Goal: Task Accomplishment & Management: Complete application form

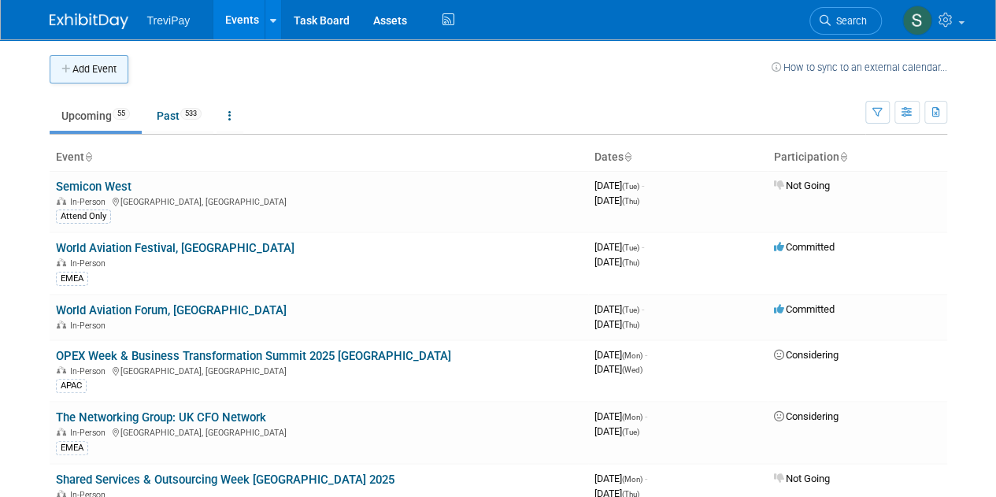
click at [91, 68] on button "Add Event" at bounding box center [89, 69] width 79 height 28
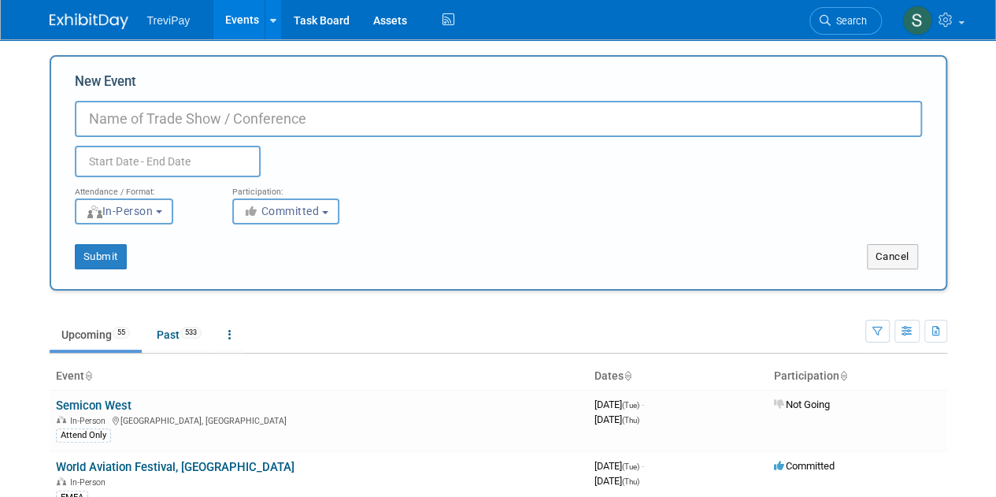
click at [212, 118] on input "New Event" at bounding box center [498, 119] width 847 height 36
paste input "el Secure Payments & ID Congress 2025,"
type input "el Secure Payments & ID Congress"
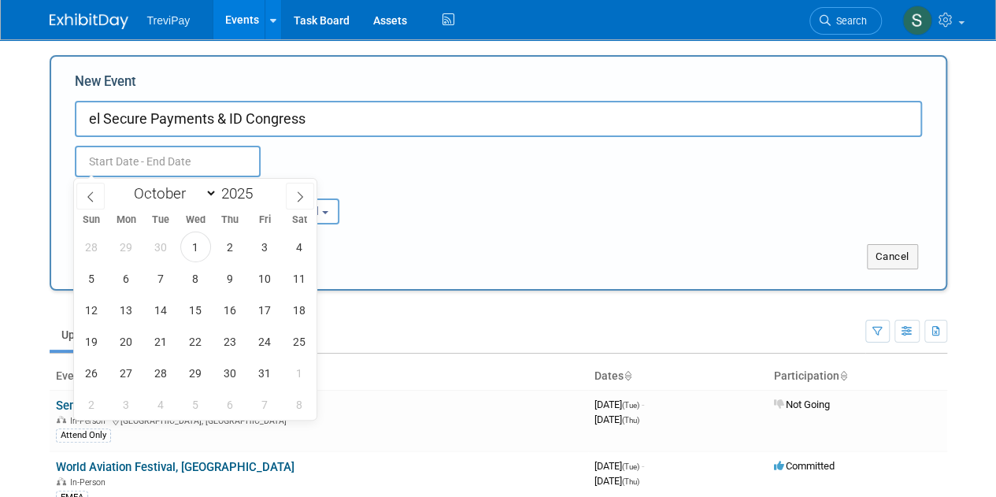
click at [245, 159] on input "text" at bounding box center [168, 162] width 186 height 32
click at [263, 187] on span at bounding box center [259, 188] width 11 height 9
type input "2026"
click at [208, 196] on select "January February March April May June July August September October November De…" at bounding box center [172, 193] width 91 height 20
select select "8"
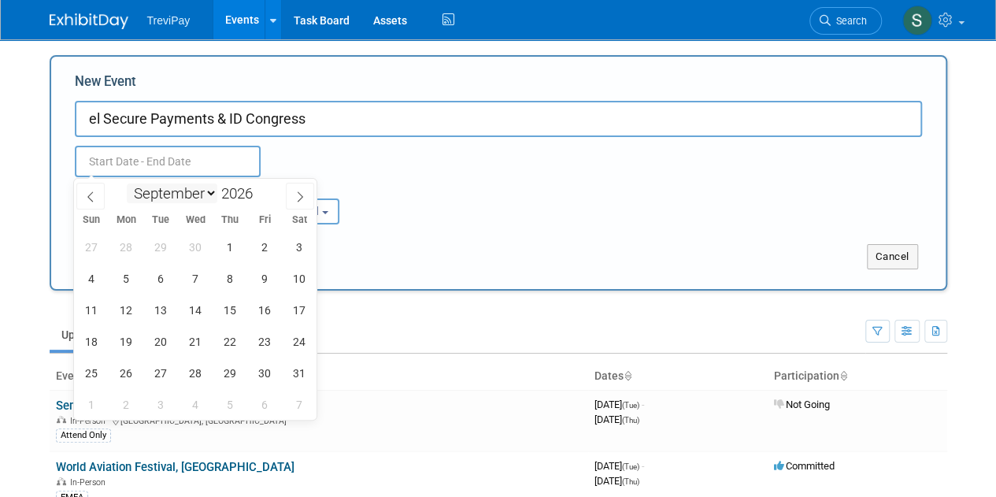
click at [127, 183] on select "January February March April May June July August September October November De…" at bounding box center [172, 193] width 91 height 20
click at [125, 336] on span "21" at bounding box center [126, 341] width 31 height 31
type input "[DATE] to [DATE]"
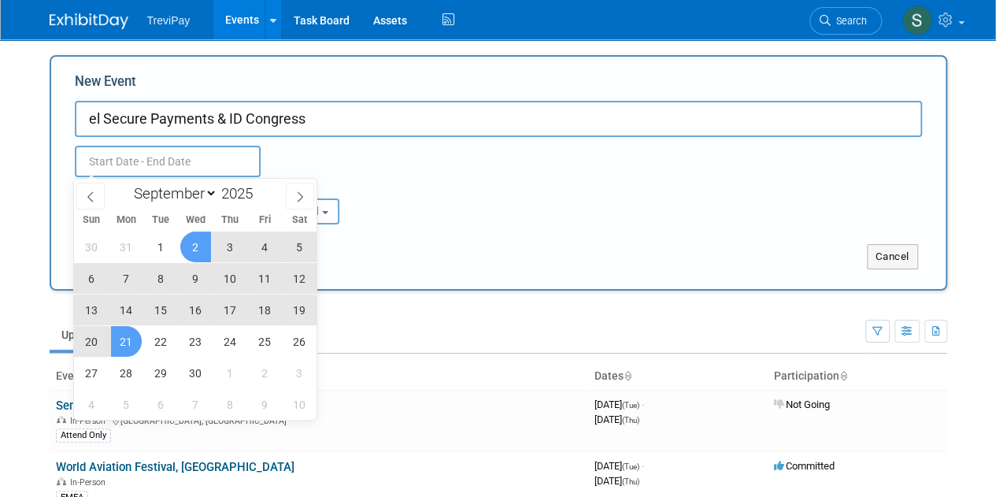
type input "[DATE] to [DATE]"
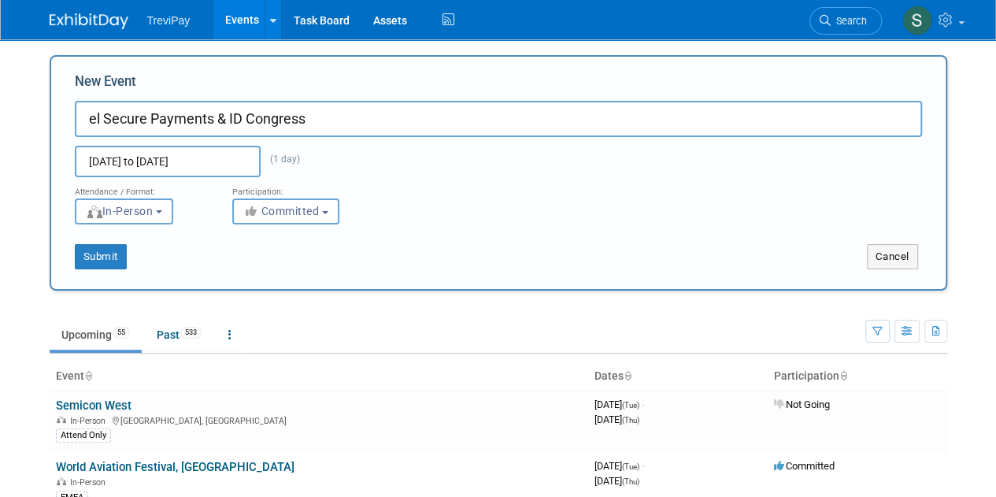
click at [460, 202] on div "Attendance / Format: <img src="[URL][DOMAIN_NAME]" style="width: 19px; margin-t…" at bounding box center [498, 200] width 871 height 47
click at [274, 218] on button "Committed" at bounding box center [285, 211] width 107 height 26
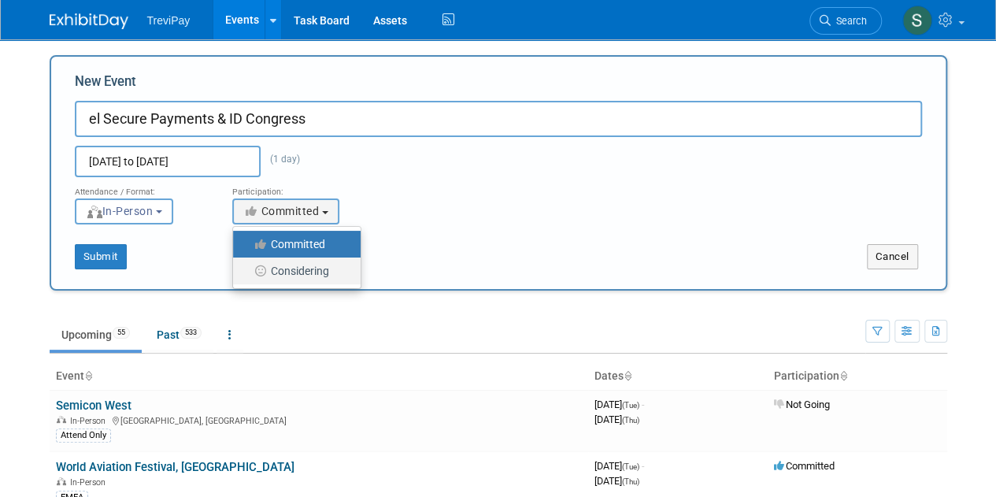
click at [302, 269] on label "Considering" at bounding box center [293, 271] width 104 height 20
click at [247, 269] on input "Considering" at bounding box center [242, 271] width 10 height 10
select select "2"
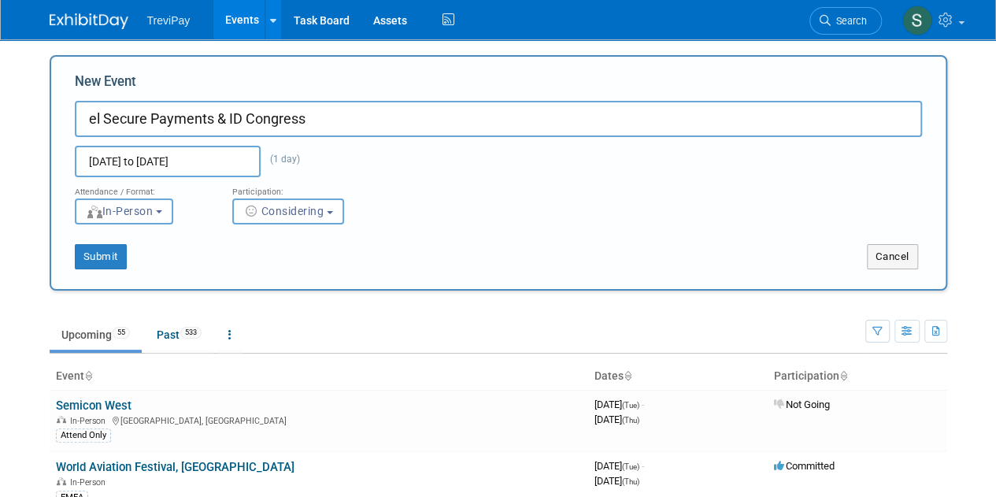
click at [536, 214] on div "Attendance / Format: <img src="[URL][DOMAIN_NAME]" style="width: 19px; margin-t…" at bounding box center [498, 200] width 871 height 47
click at [172, 214] on button "In-Person" at bounding box center [124, 211] width 98 height 26
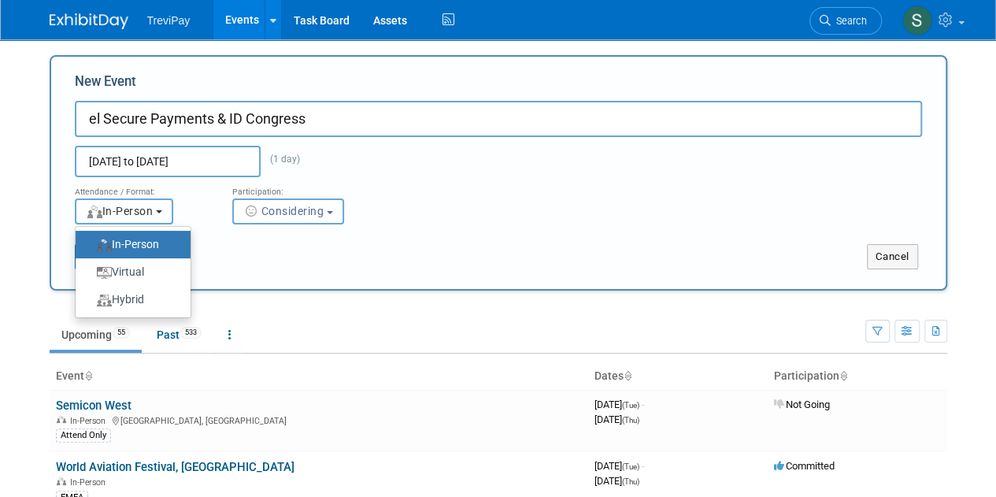
click at [172, 214] on button "In-Person" at bounding box center [124, 211] width 98 height 26
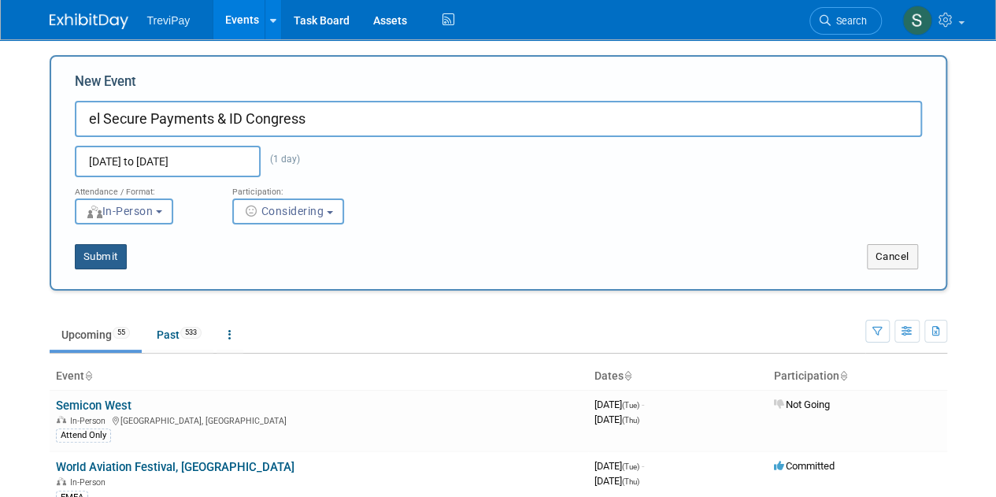
click at [96, 253] on button "Submit" at bounding box center [101, 256] width 52 height 25
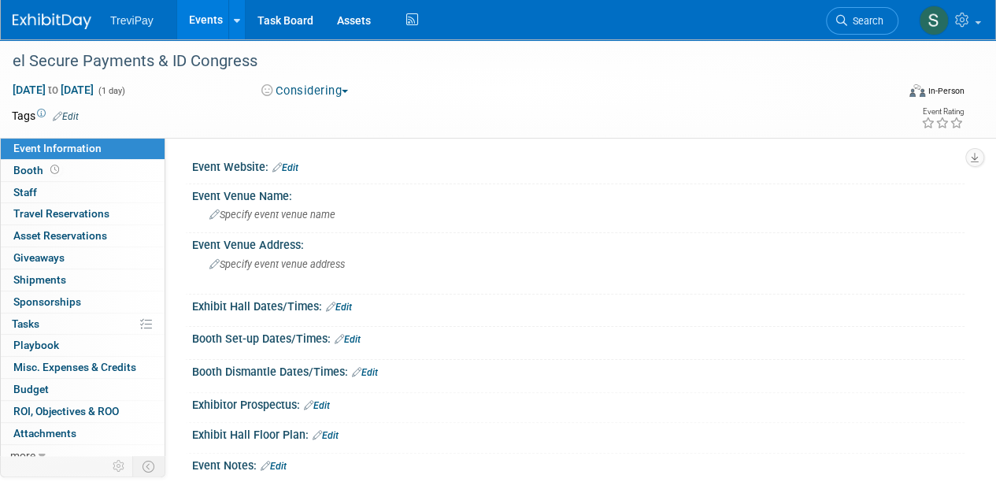
click at [296, 174] on div at bounding box center [578, 176] width 749 height 4
click at [293, 165] on link "Edit" at bounding box center [285, 167] width 26 height 11
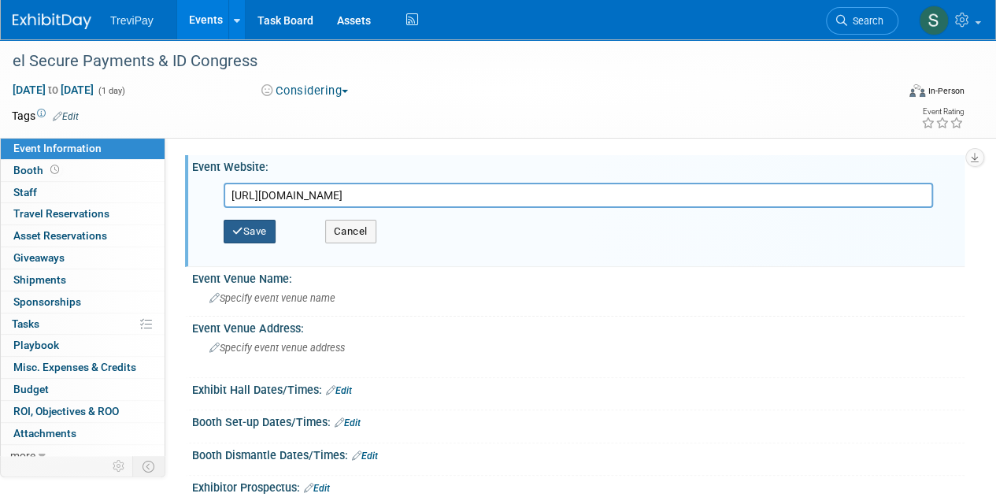
type input "https://securepaymentsid.ifaes.com/"
click at [247, 231] on button "Save" at bounding box center [250, 232] width 52 height 24
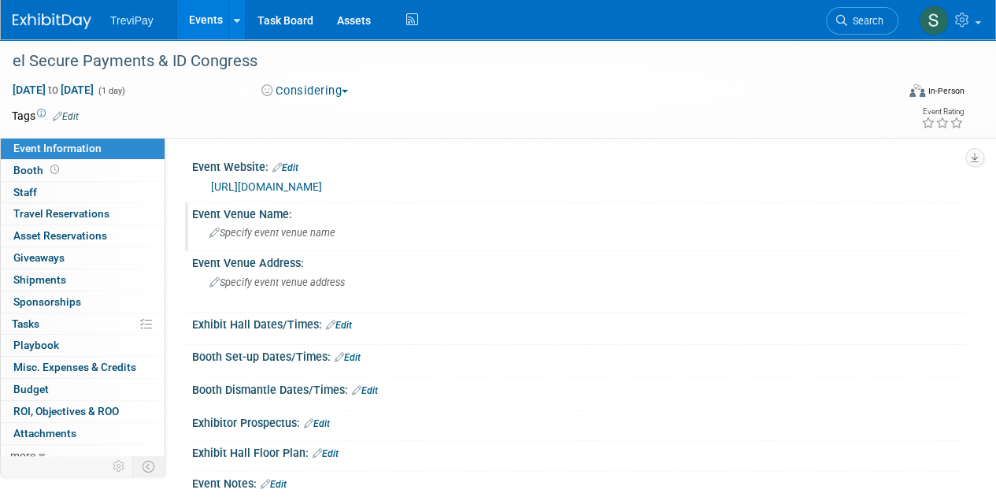
click at [283, 235] on span "Specify event venue name" at bounding box center [272, 233] width 126 height 12
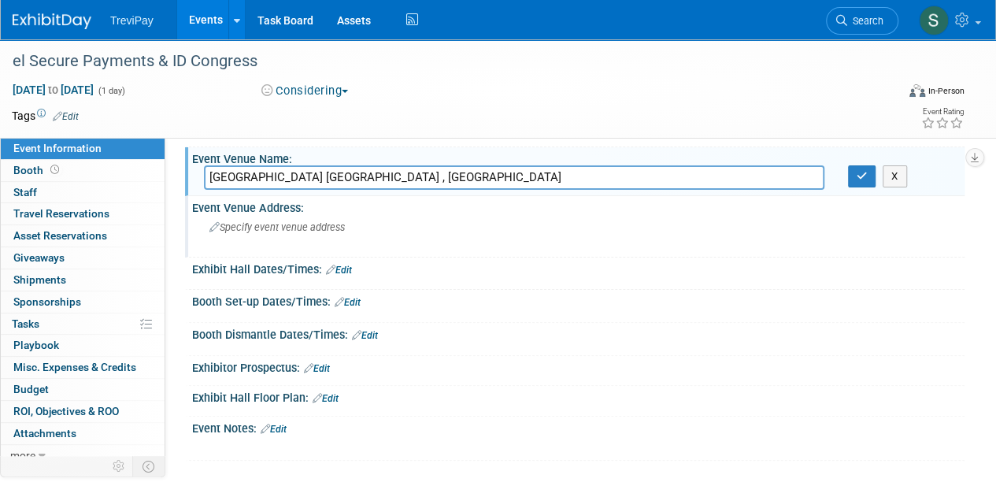
scroll to position [79, 0]
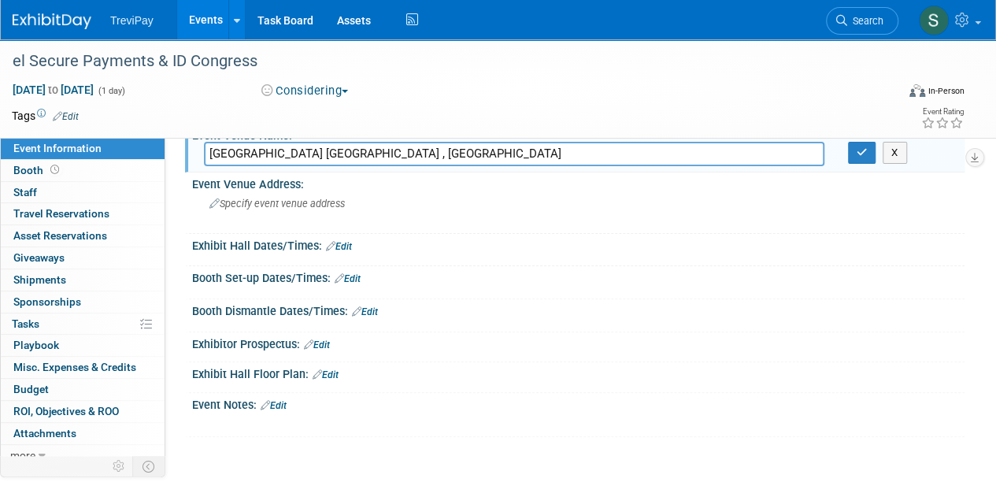
type input "Kinépolis Ciudad de la Imagen , Madrid"
click at [280, 404] on link "Edit" at bounding box center [274, 405] width 26 height 11
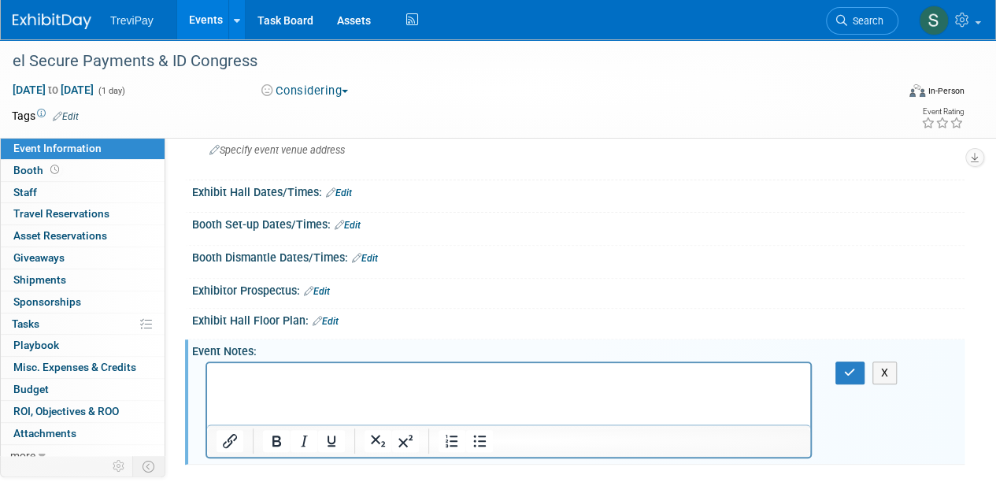
scroll to position [158, 0]
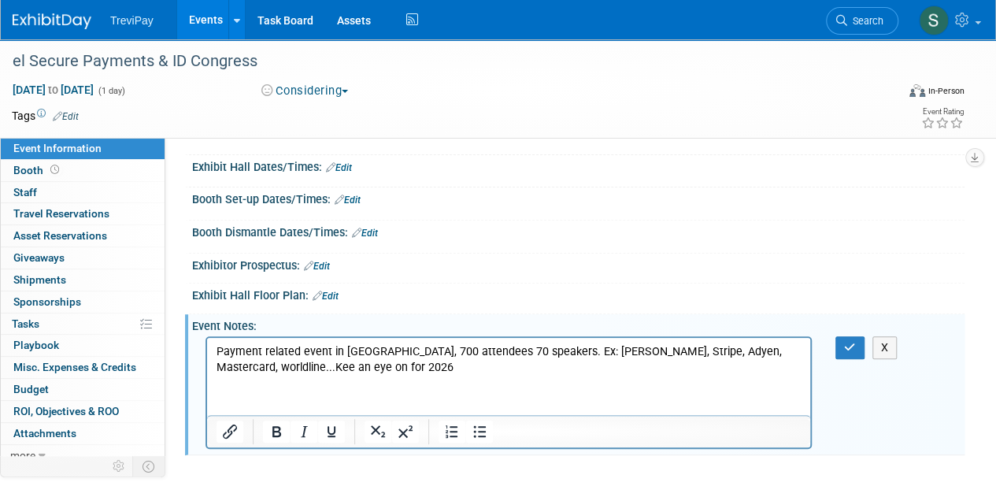
click at [293, 369] on p "Payment related event in Madrid, 700 attendees 70 speakers. Ex: Snatander, Stri…" at bounding box center [509, 360] width 585 height 32
click at [851, 350] on icon "button" at bounding box center [850, 347] width 12 height 11
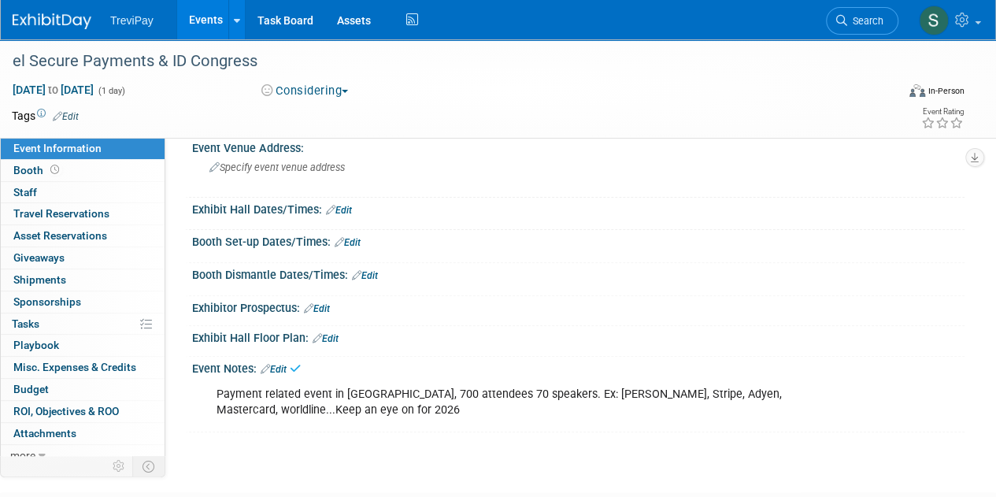
scroll to position [0, 0]
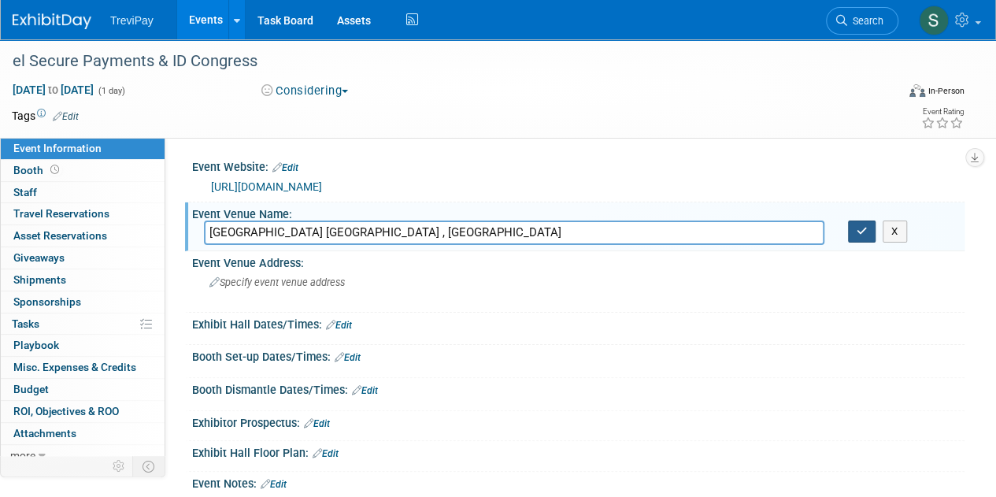
click at [866, 226] on icon "button" at bounding box center [862, 231] width 11 height 10
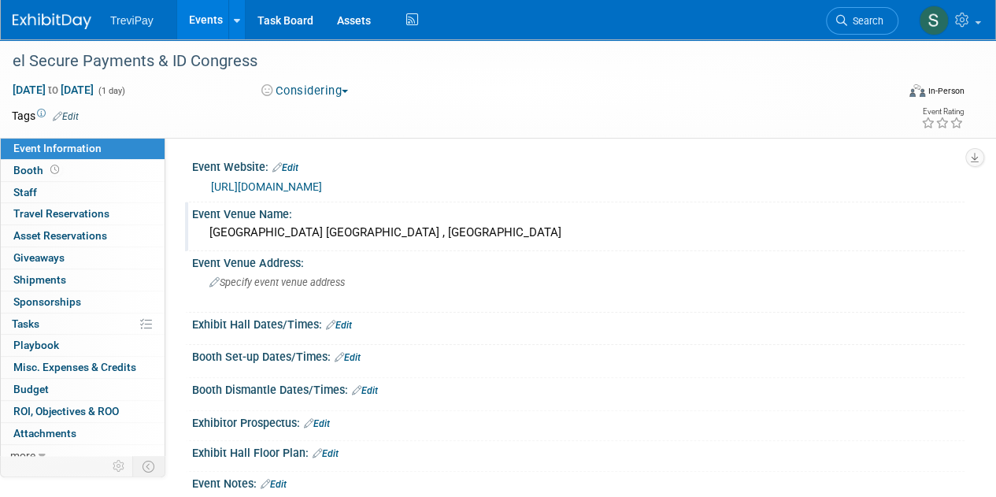
click at [36, 20] on img at bounding box center [52, 21] width 79 height 16
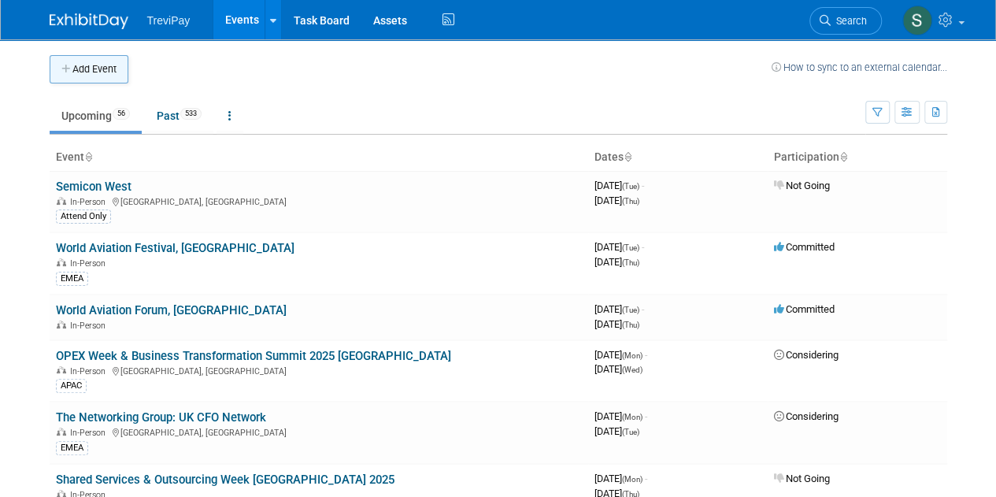
click at [106, 75] on button "Add Event" at bounding box center [89, 69] width 79 height 28
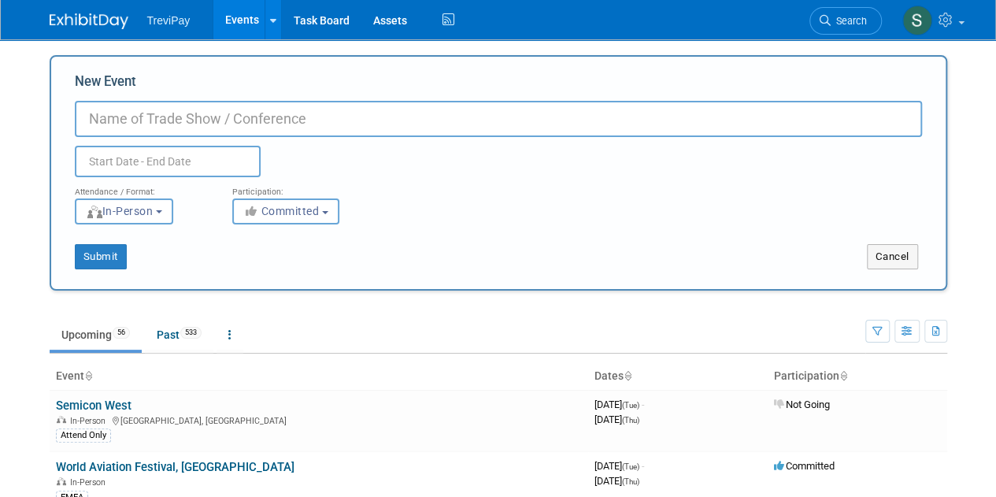
click at [167, 115] on input "New Event" at bounding box center [498, 119] width 847 height 36
paste input "https://www.innovation-b2b.com/"
drag, startPoint x: 331, startPoint y: 124, endPoint x: 0, endPoint y: 139, distance: 331.1
click at [0, 139] on body "TreviPay Events Add Event Bulk Upload Events Shareable Event Boards Recently Vi…" at bounding box center [498, 248] width 996 height 497
type input "Innovation B2B, [GEOGRAPHIC_DATA]"
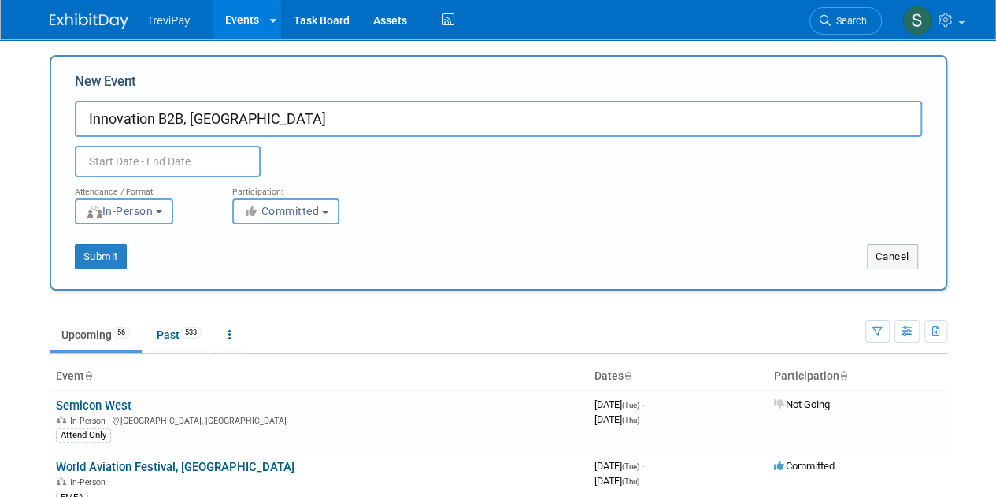
click at [134, 158] on input "text" at bounding box center [168, 162] width 186 height 32
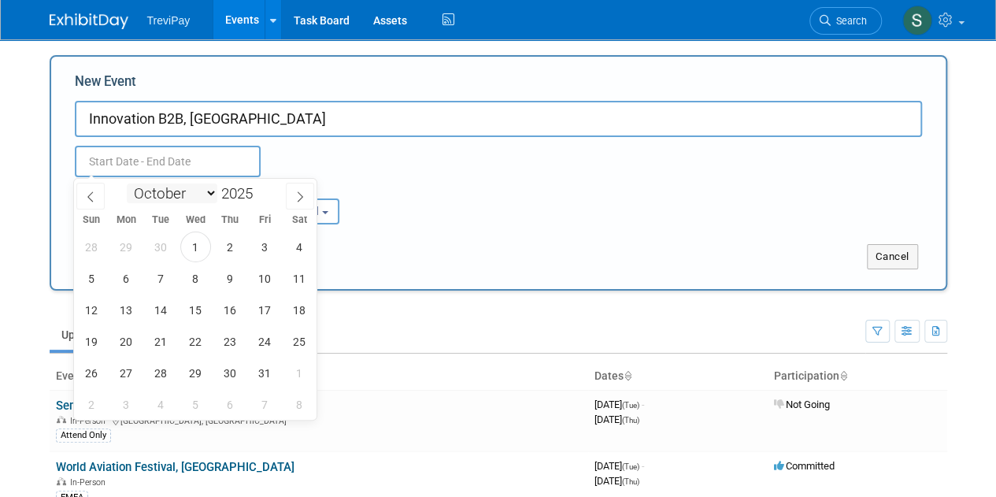
click at [208, 193] on select "January February March April May June July August September October November De…" at bounding box center [172, 193] width 91 height 20
select select "11"
click at [127, 183] on select "January February March April May June July August September October November De…" at bounding box center [172, 193] width 91 height 20
click at [232, 276] on span "11" at bounding box center [230, 278] width 31 height 31
type input "Dec 11, 2025 to Dec 11, 2025"
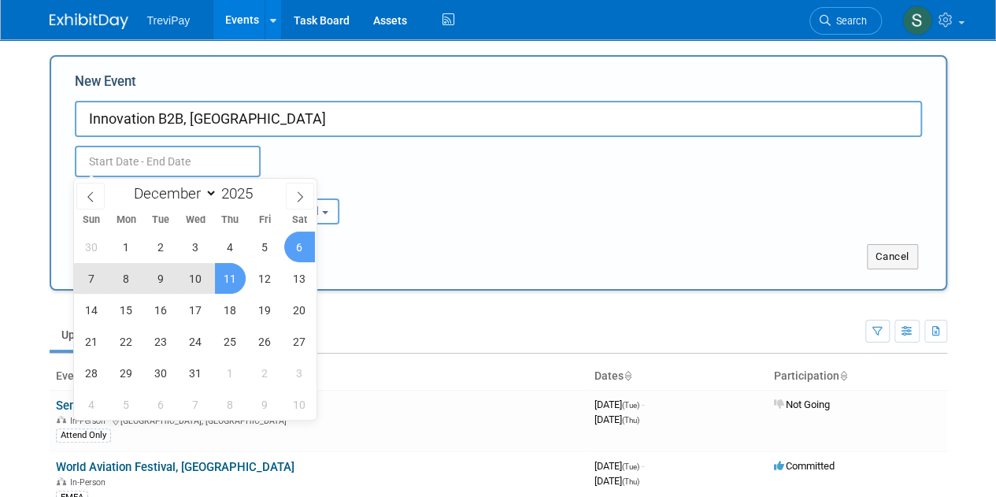
type input "Dec 11, 2025 to Dec 11, 2025"
click at [512, 226] on div "Submit Cancel" at bounding box center [498, 246] width 871 height 45
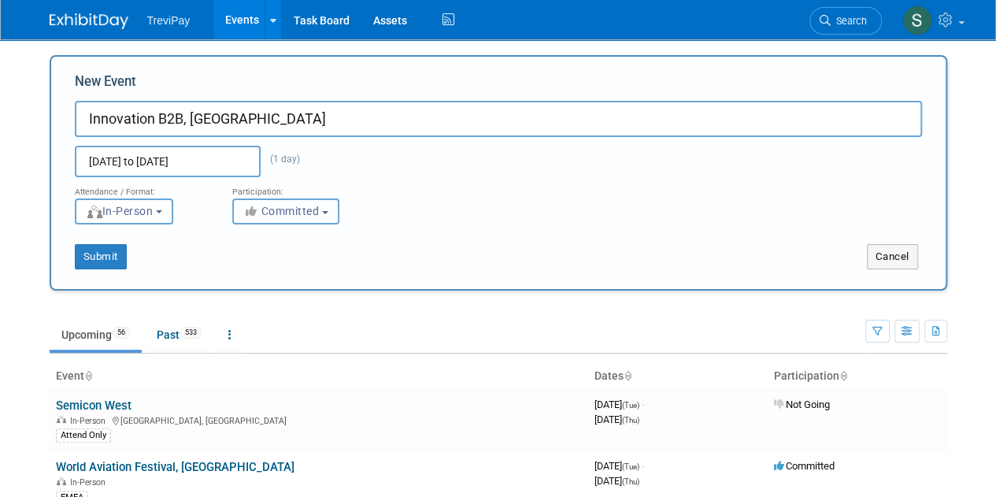
click at [336, 207] on button "Committed" at bounding box center [285, 211] width 107 height 26
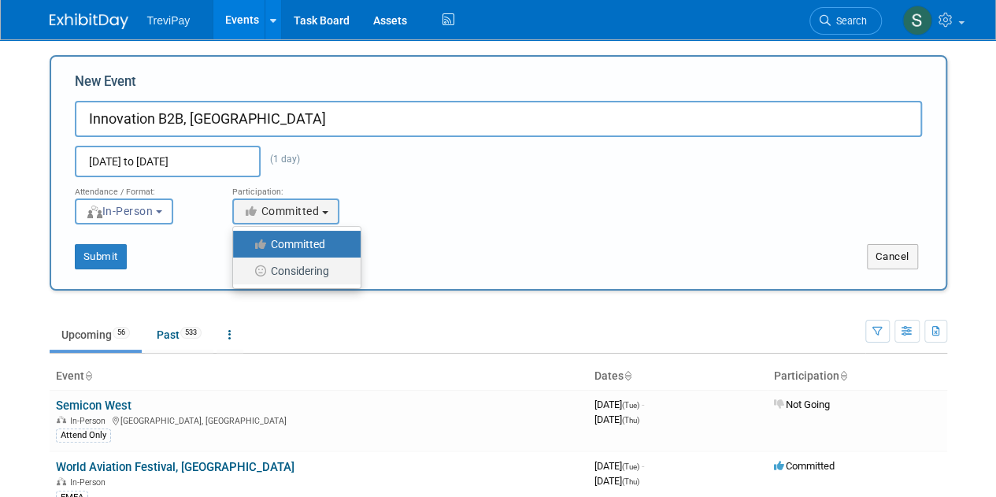
click at [298, 270] on label "Considering" at bounding box center [293, 271] width 104 height 20
click at [247, 270] on input "Considering" at bounding box center [242, 271] width 10 height 10
select select "2"
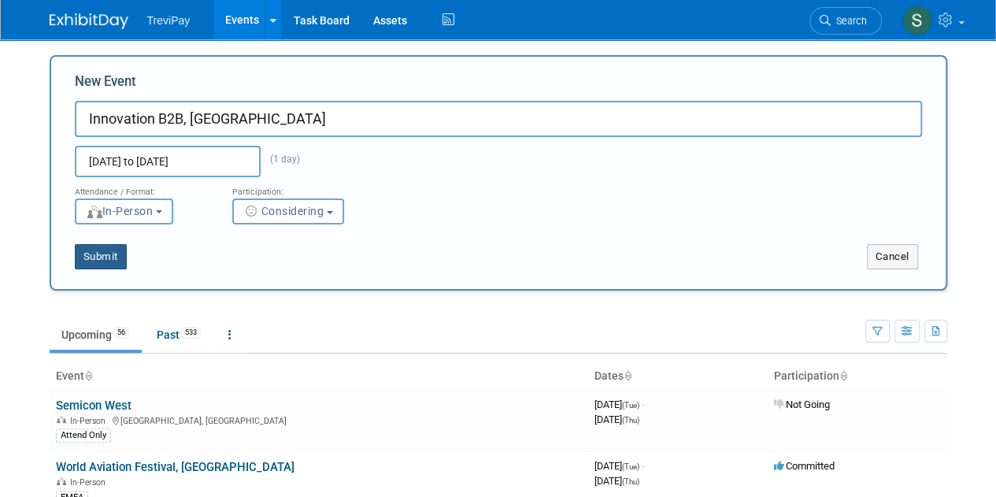
click at [111, 256] on button "Submit" at bounding box center [101, 256] width 52 height 25
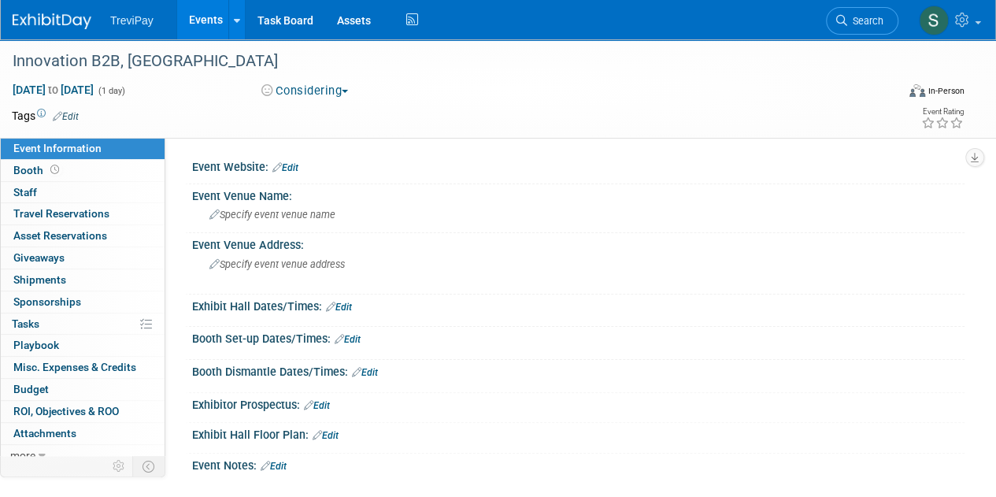
click at [291, 169] on link "Edit" at bounding box center [285, 167] width 26 height 11
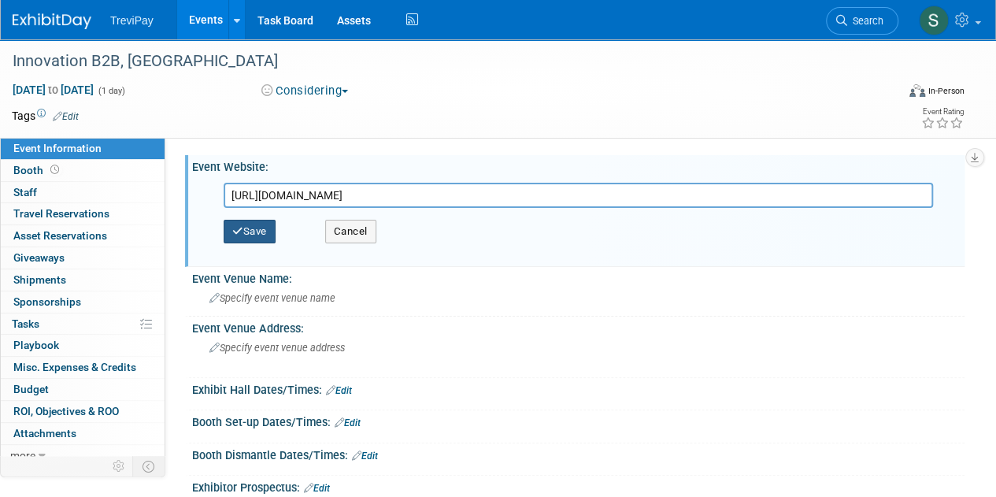
type input "https://www.innovation-b2b.com/"
click at [240, 237] on button "Save" at bounding box center [250, 232] width 52 height 24
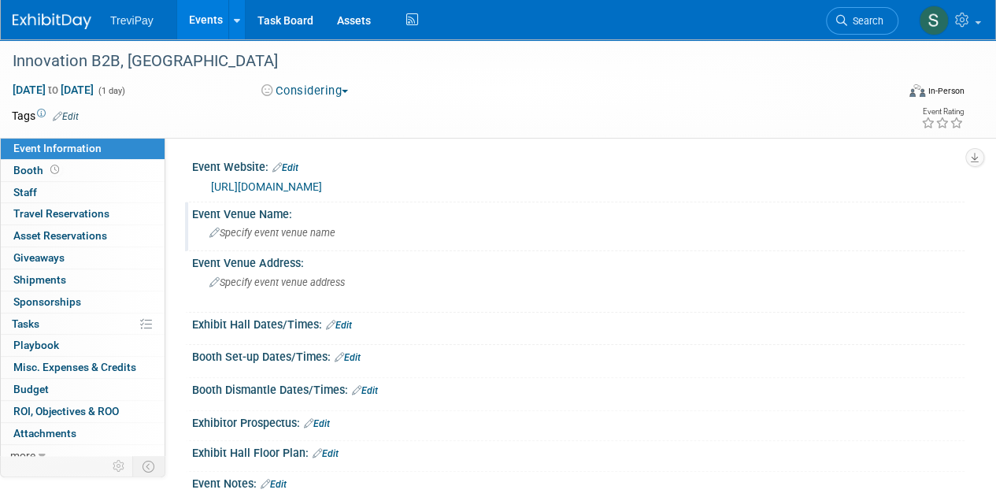
click at [301, 229] on span "Specify event venue name" at bounding box center [272, 233] width 126 height 12
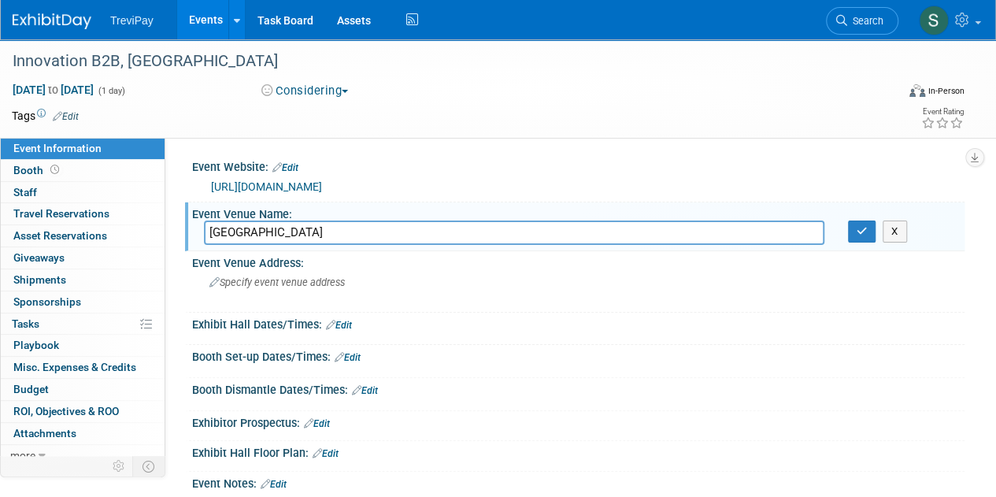
type input "Trocadéro Business Center"
click at [565, 365] on div "Save Changes Cancel" at bounding box center [578, 368] width 773 height 9
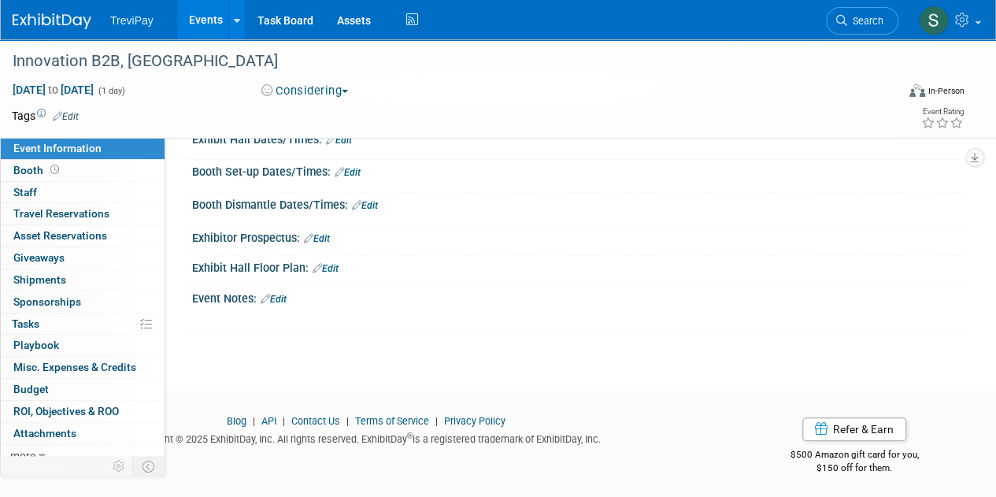
scroll to position [186, 0]
click at [274, 295] on link "Edit" at bounding box center [274, 298] width 26 height 11
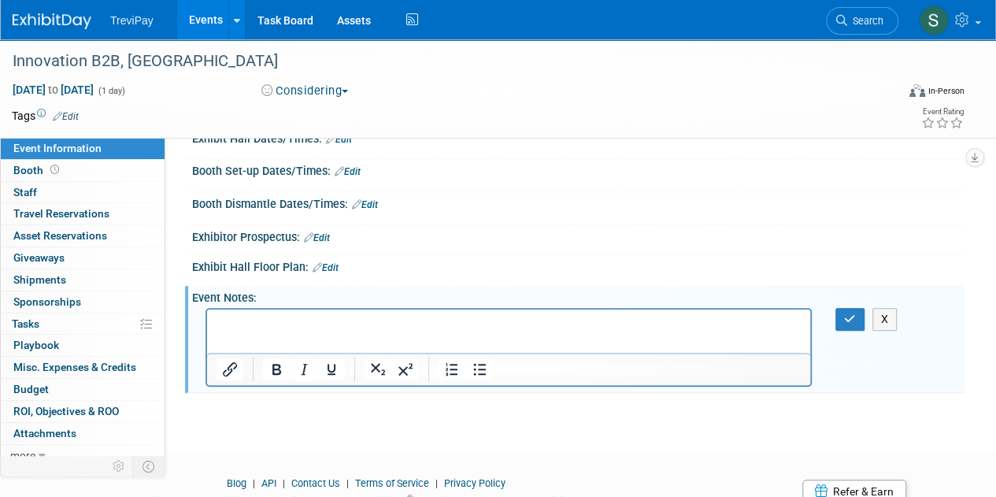
scroll to position [0, 0]
click at [280, 329] on p "Rich Text Area. Press ALT-0 for help." at bounding box center [509, 324] width 585 height 16
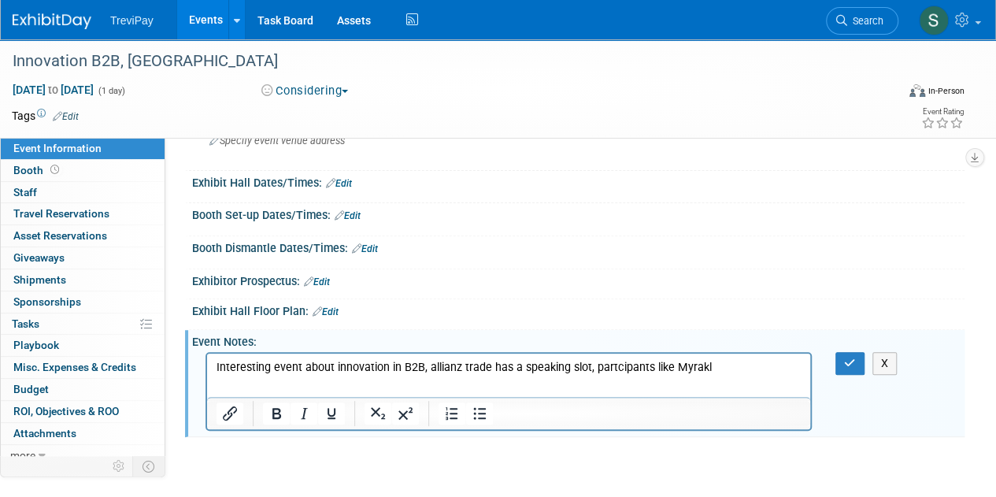
scroll to position [107, 0]
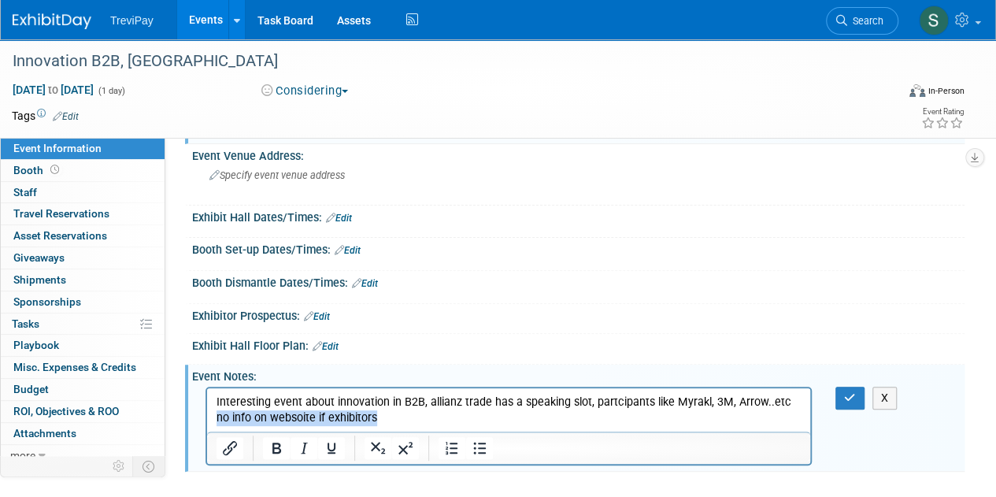
drag, startPoint x: 383, startPoint y: 417, endPoint x: 201, endPoint y: 435, distance: 182.7
click at [207, 426] on html "Interesting event about innovation in B2B, allianz trade has a speaking slot, p…" at bounding box center [508, 407] width 603 height 38
click at [847, 396] on icon "button" at bounding box center [850, 397] width 12 height 11
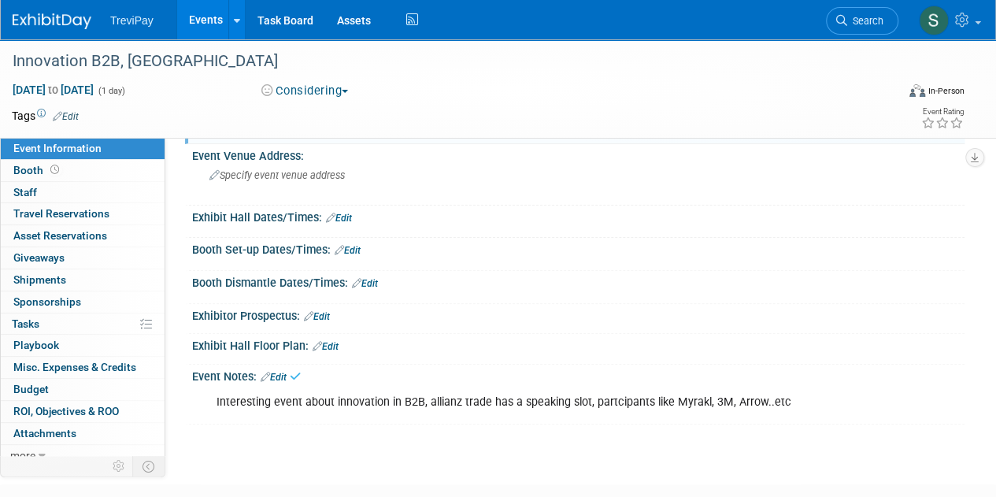
click at [320, 97] on button "Considering" at bounding box center [305, 91] width 98 height 17
click at [332, 116] on link "Committed" at bounding box center [319, 117] width 124 height 22
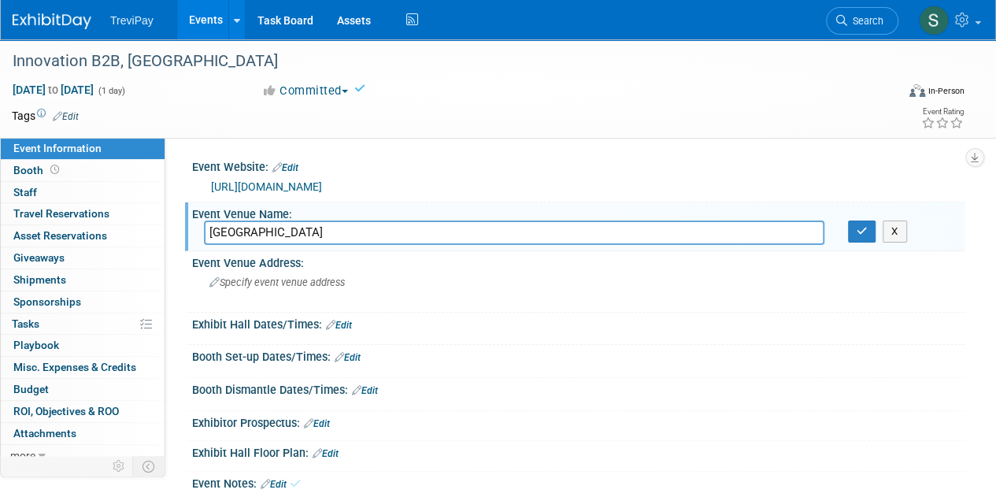
click at [510, 120] on td at bounding box center [440, 116] width 723 height 16
click at [858, 229] on icon "button" at bounding box center [862, 231] width 11 height 10
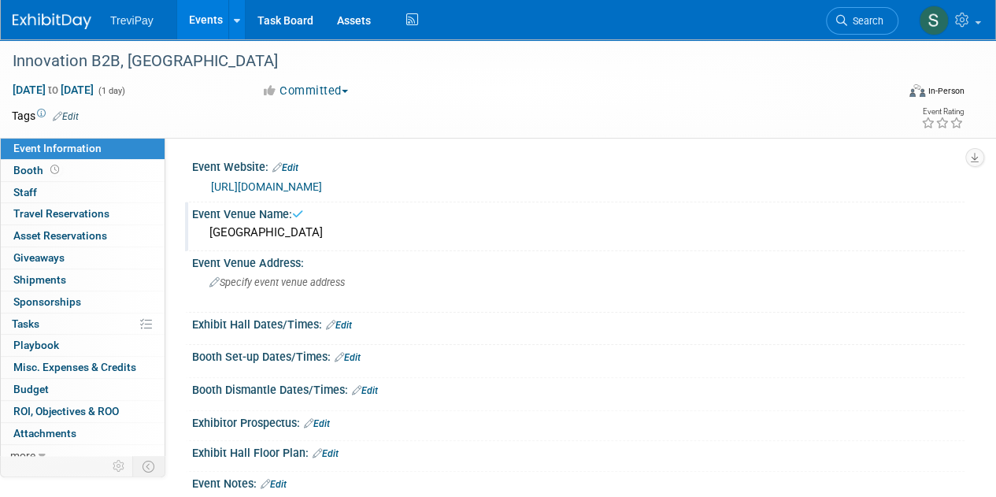
click at [762, 103] on div "Dec 11, 2025 to Dec 11, 2025 (1 day) Dec 11, 2025 to Dec 11, 2025 Committed Com…" at bounding box center [488, 94] width 977 height 24
